Goal: Task Accomplishment & Management: Manage account settings

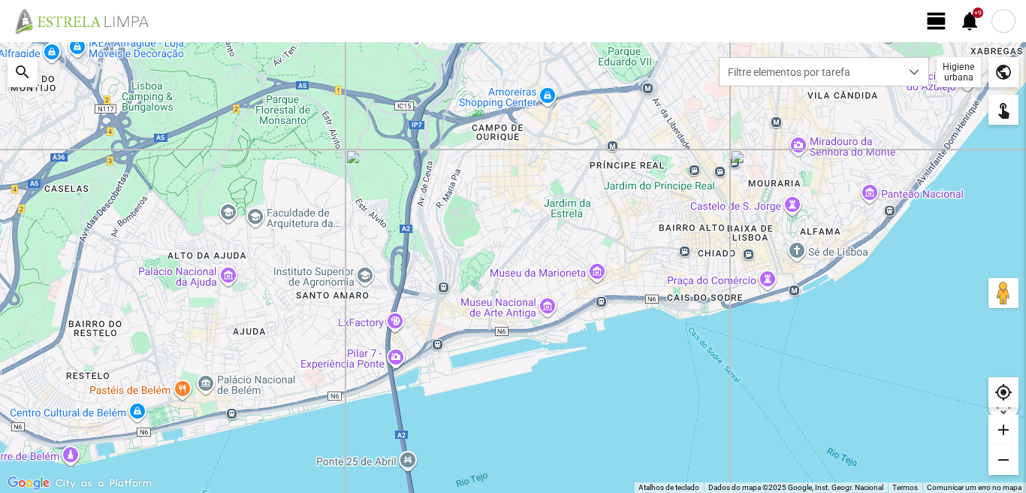
click at [936, 17] on span "view_day" at bounding box center [936, 21] width 23 height 23
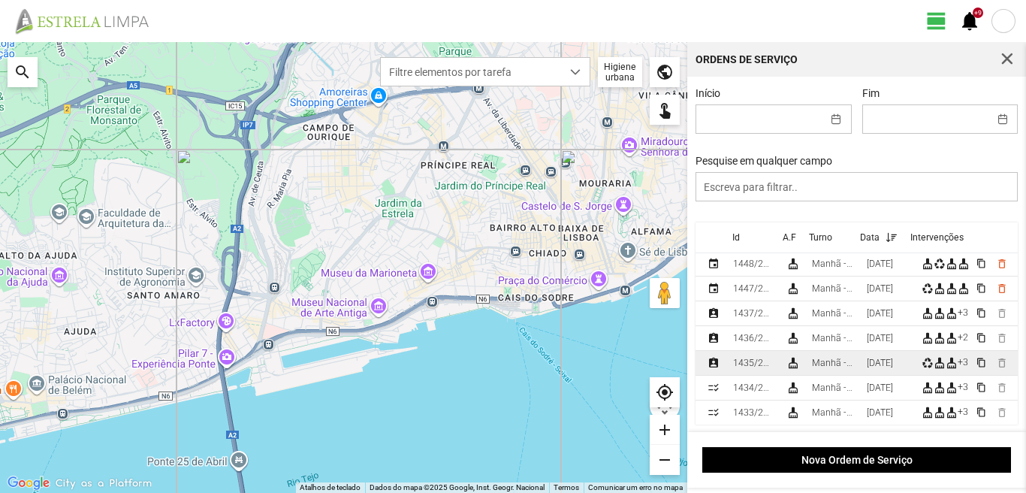
scroll to position [150, 0]
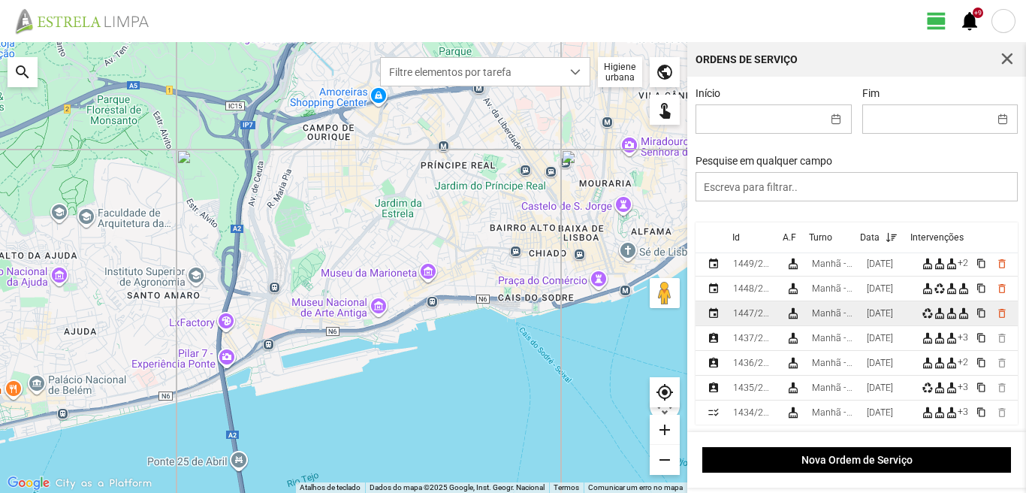
click at [892, 318] on div "[DATE]" at bounding box center [879, 313] width 26 height 11
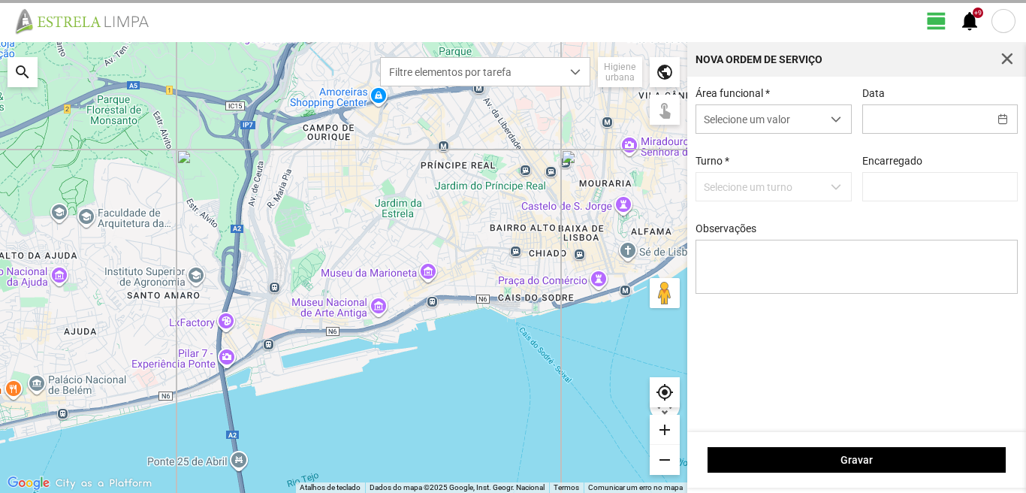
type input "[DATE]"
type input "[PERSON_NAME]"
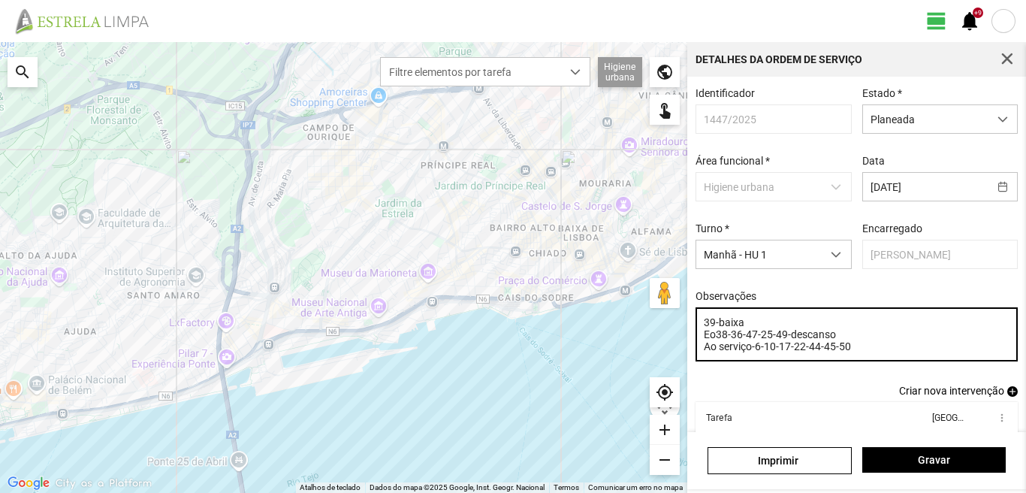
click at [853, 354] on textarea "39-baixa Eo38-36-47-25-49-descanso Ao serviço-6-10-17-22-44-45-50" at bounding box center [856, 334] width 323 height 54
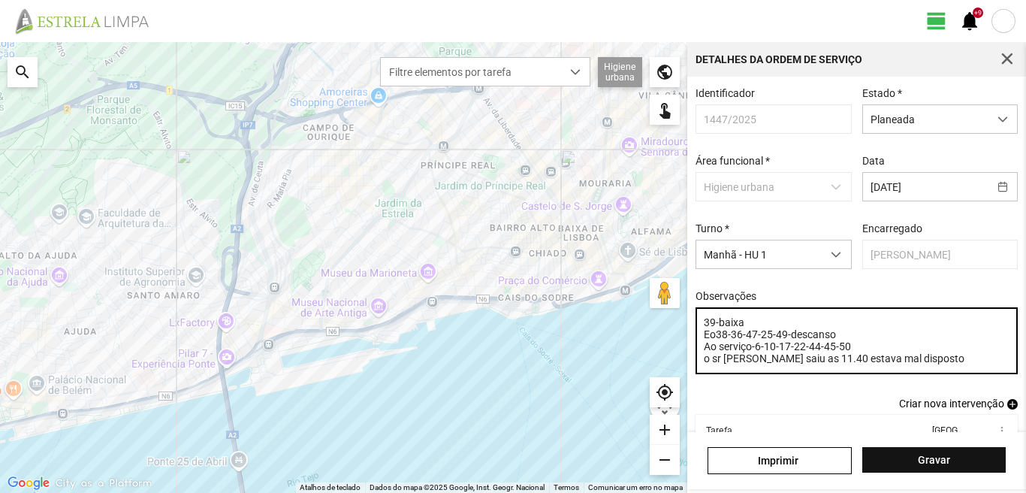
type textarea "39-baixa Eo38-36-47-25-49-descanso Ao serviço-6-10-17-22-44-45-50 o sr [PERSON_…"
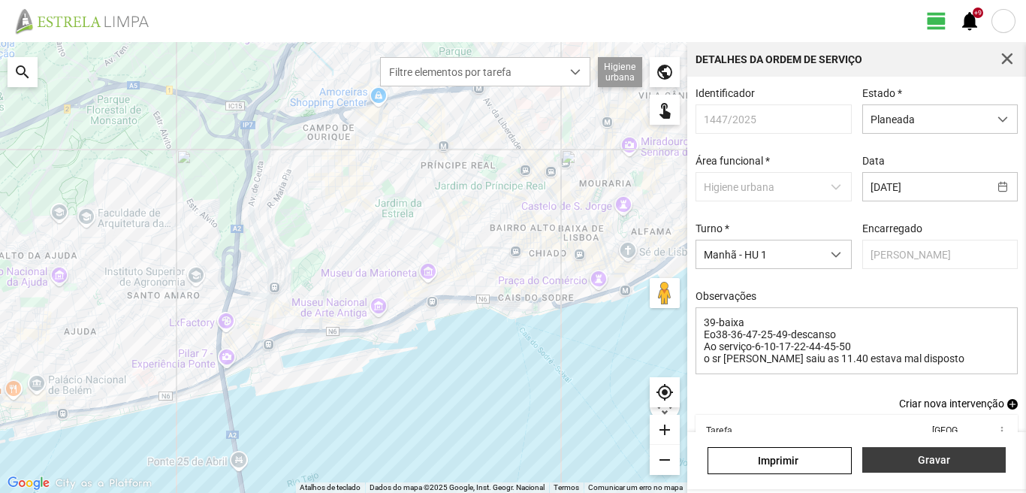
click at [939, 450] on button "Gravar" at bounding box center [933, 460] width 143 height 26
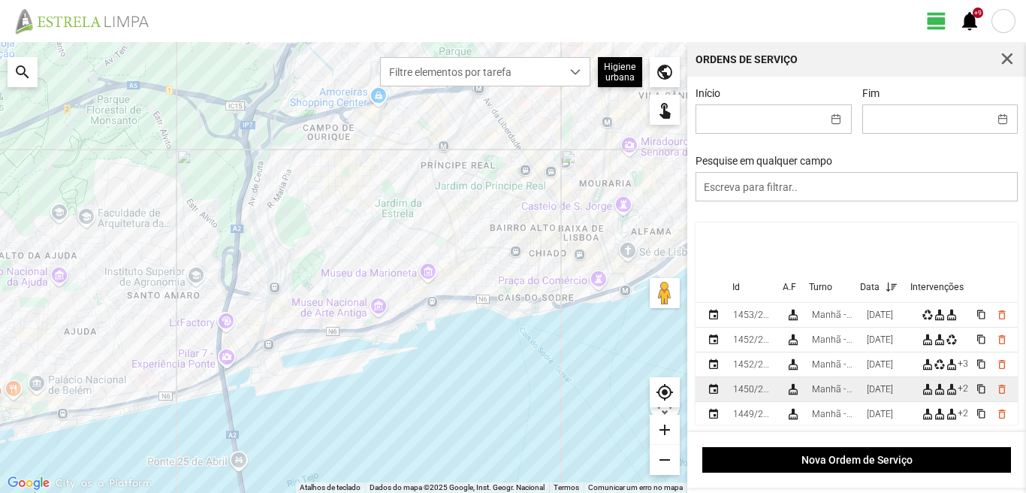
scroll to position [75, 0]
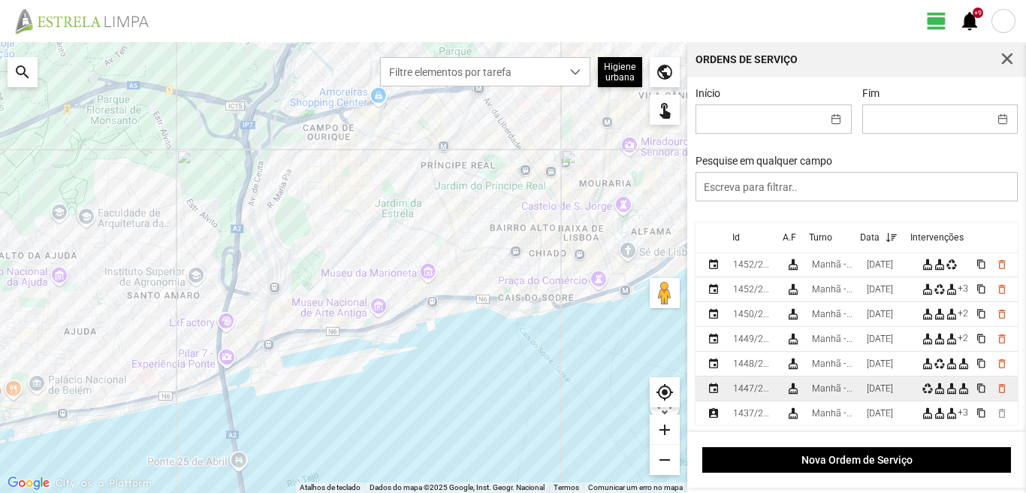
click at [877, 385] on td "[DATE]" at bounding box center [887, 388] width 55 height 25
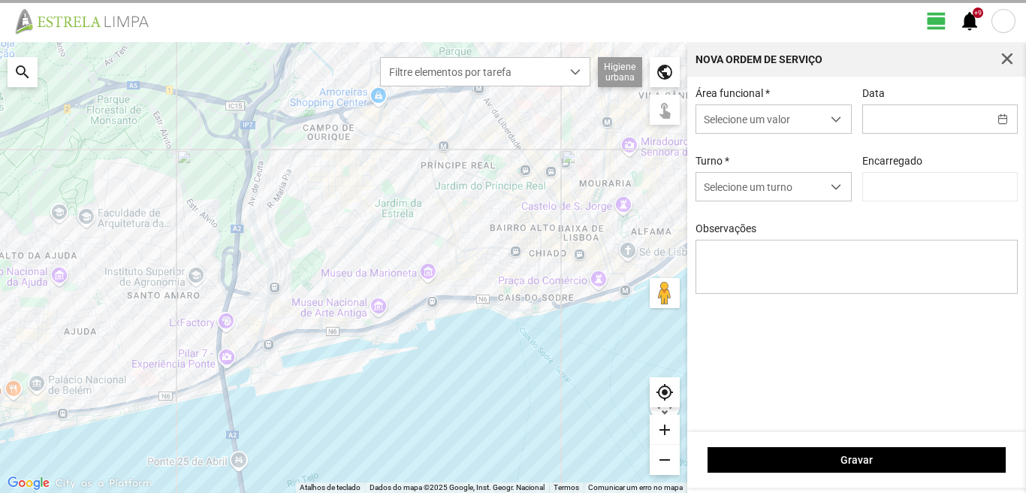
type input "[DATE]"
type input "[PERSON_NAME]"
type textarea "39-baixa Eo38-36-47-25-49-descanso Ao serviço-6-10-17-22-44-45-50 o sr [PERSON_…"
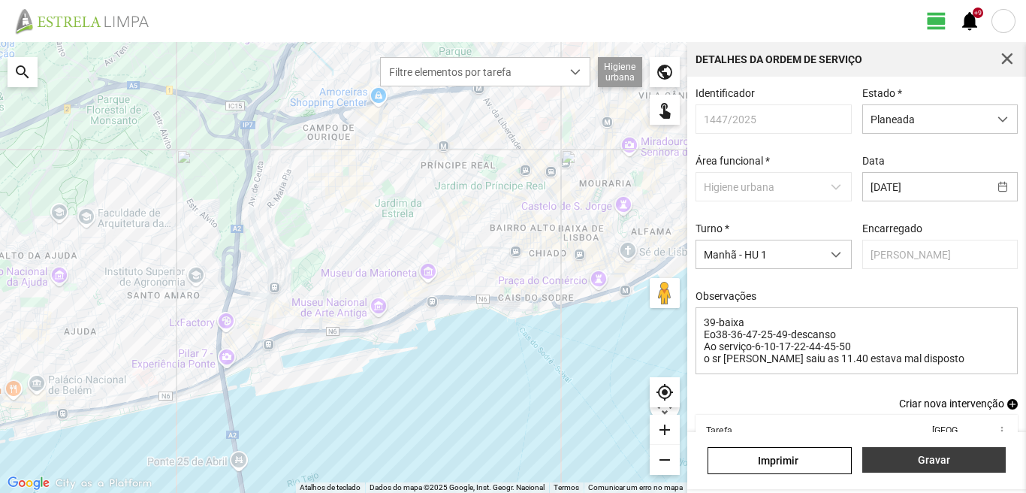
click at [927, 454] on span "Gravar" at bounding box center [933, 460] width 128 height 12
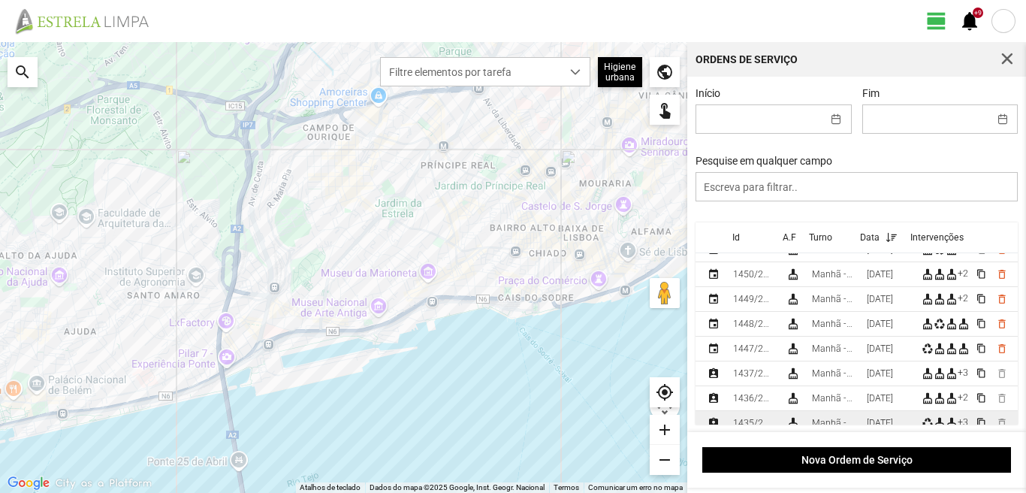
scroll to position [150, 0]
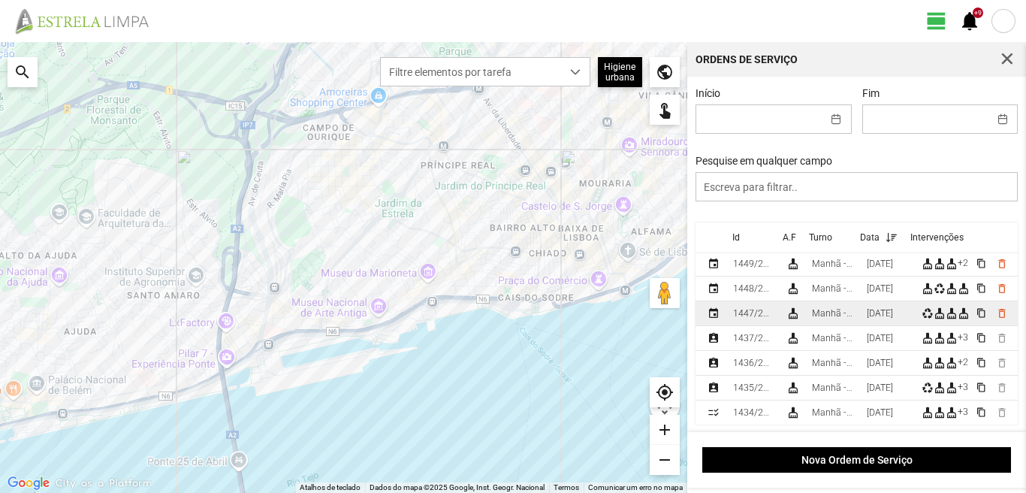
click at [884, 313] on div "[DATE]" at bounding box center [879, 313] width 26 height 11
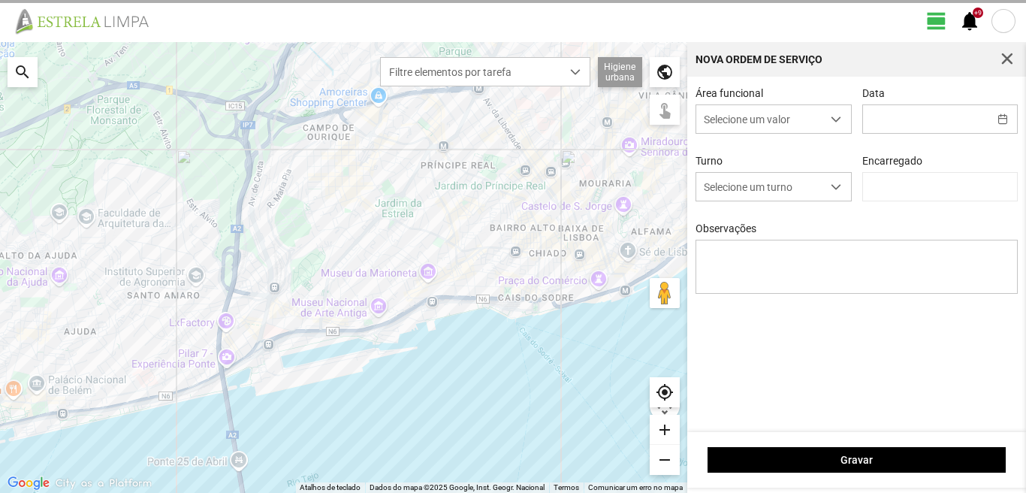
type input "[DATE]"
type textarea "39-baixa Eo38-36-47-25-49-descanso Ao serviço-6-10-17-22-44-45-50 o sr [PERSON_…"
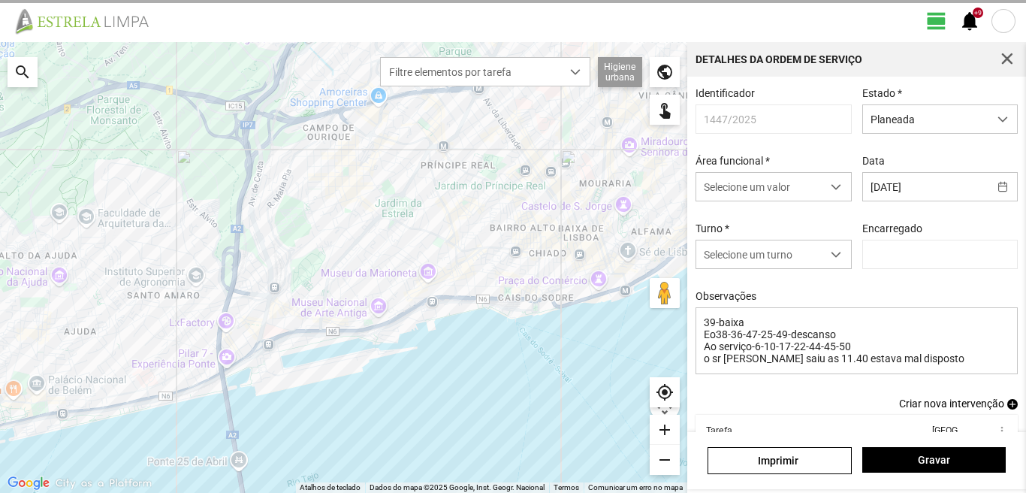
type input "[PERSON_NAME]"
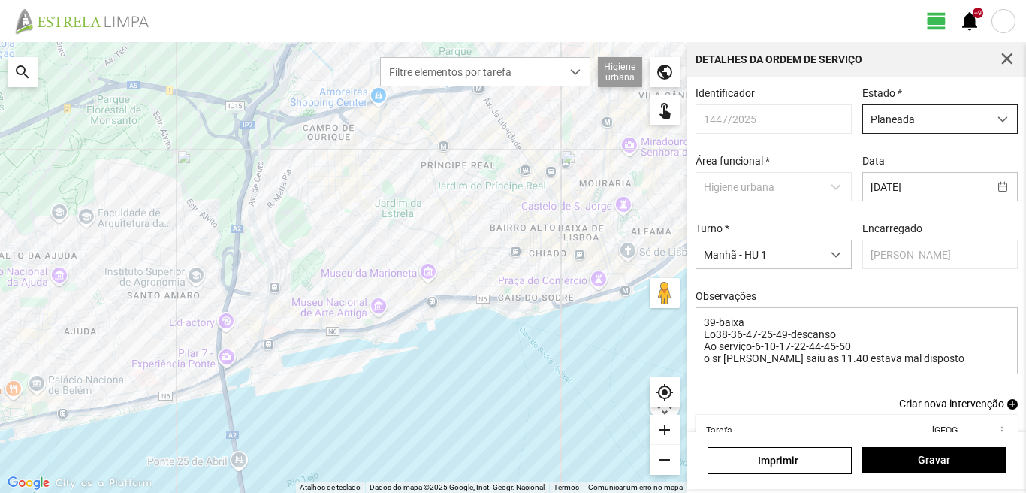
click at [919, 111] on span "Planeada" at bounding box center [925, 119] width 125 height 28
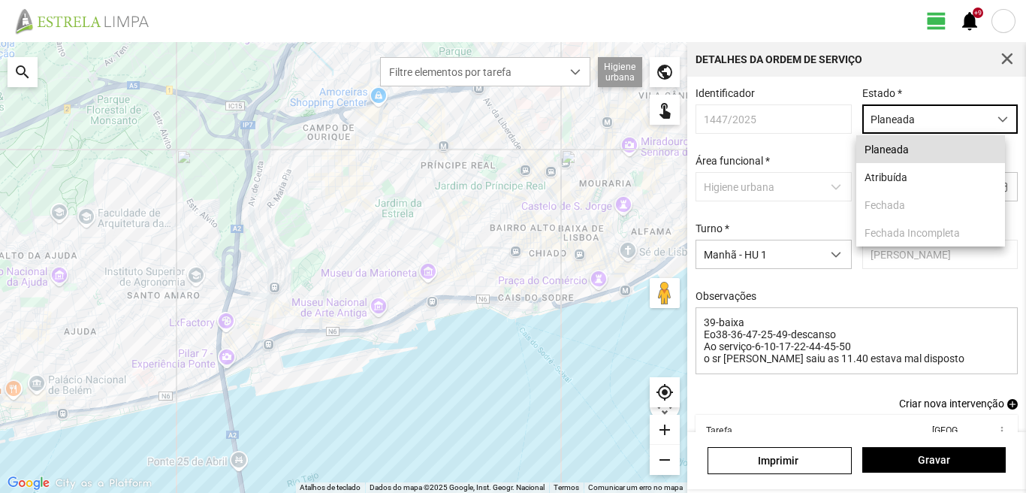
scroll to position [8, 67]
click at [916, 179] on li "Atribuída" at bounding box center [930, 177] width 149 height 28
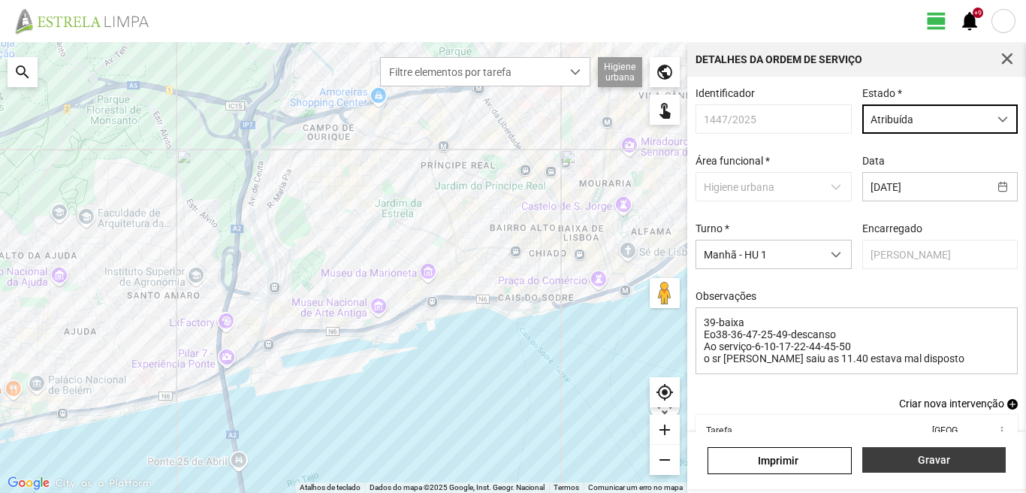
click at [897, 462] on span "Gravar" at bounding box center [933, 460] width 128 height 12
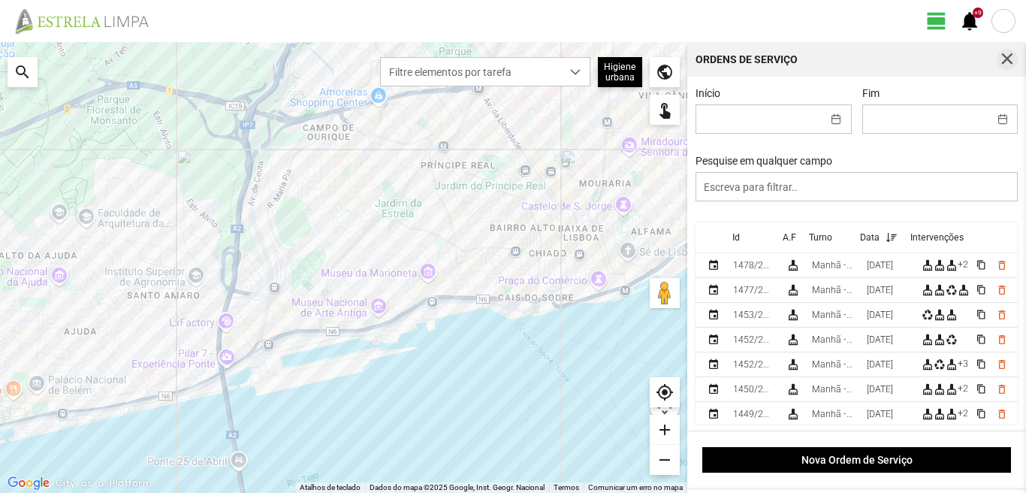
click at [1011, 58] on span "button" at bounding box center [1007, 60] width 14 height 14
